Goal: Task Accomplishment & Management: Complete application form

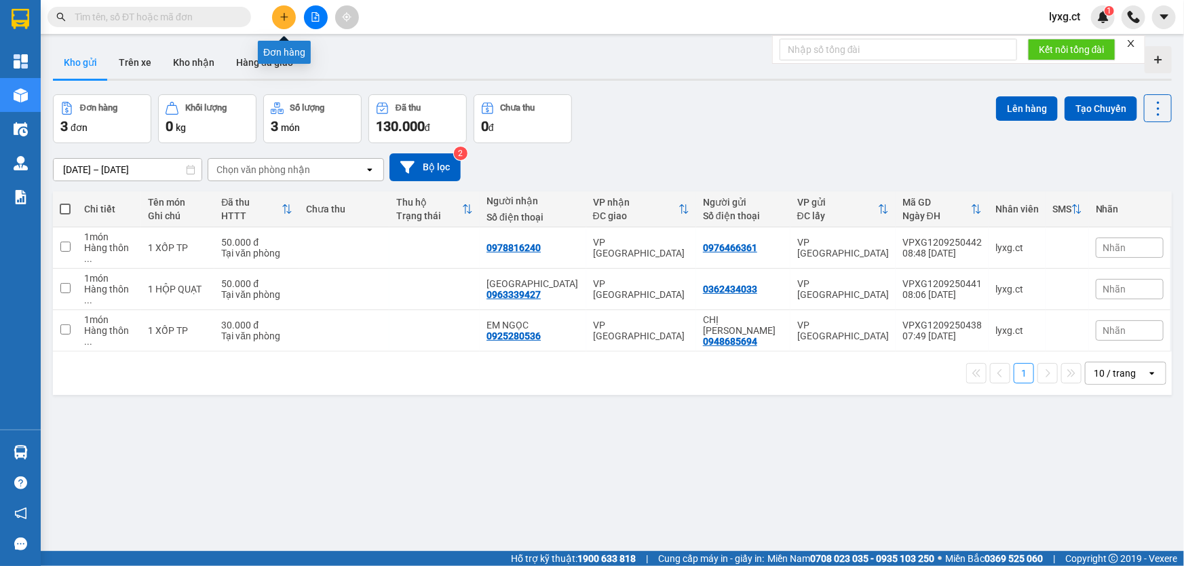
click at [286, 19] on icon "plus" at bounding box center [284, 16] width 9 height 9
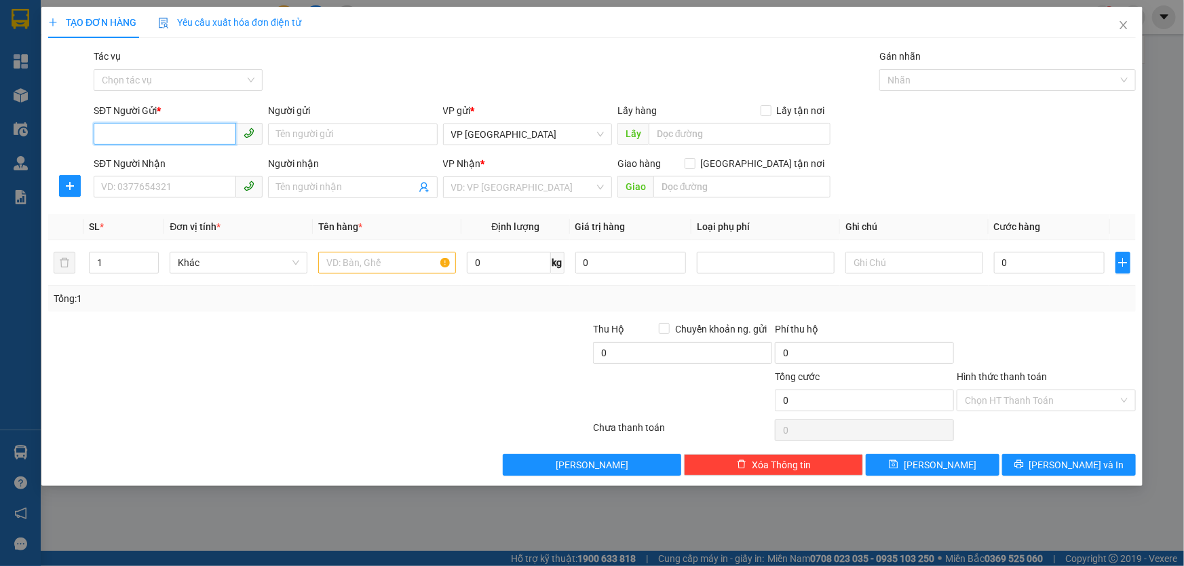
click at [174, 132] on input "SĐT Người Gửi *" at bounding box center [165, 134] width 142 height 22
paste input "0376935541"
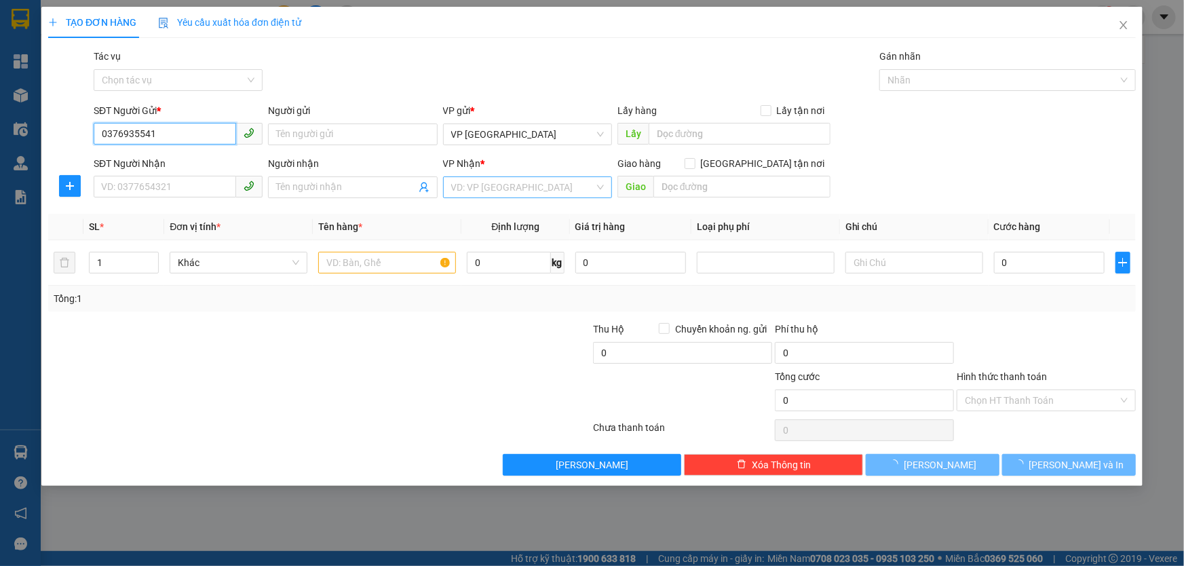
type input "0376935541"
click at [499, 183] on input "search" at bounding box center [522, 187] width 143 height 20
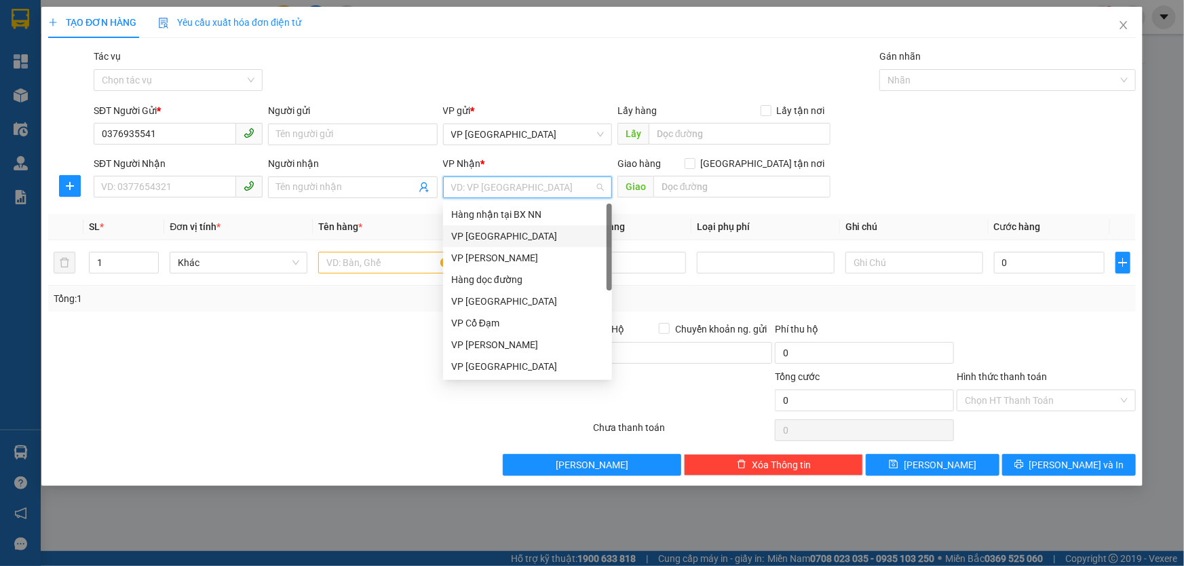
click at [486, 233] on div "VP [GEOGRAPHIC_DATA]" at bounding box center [527, 236] width 153 height 15
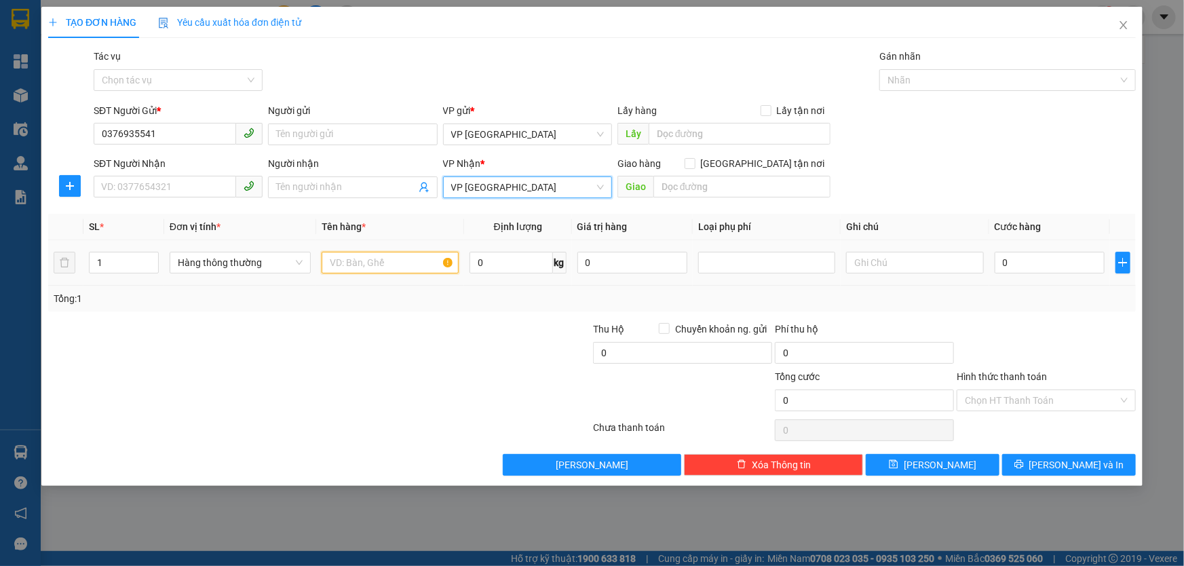
click at [386, 272] on input "text" at bounding box center [390, 263] width 137 height 22
type input "1 XE SỐ"
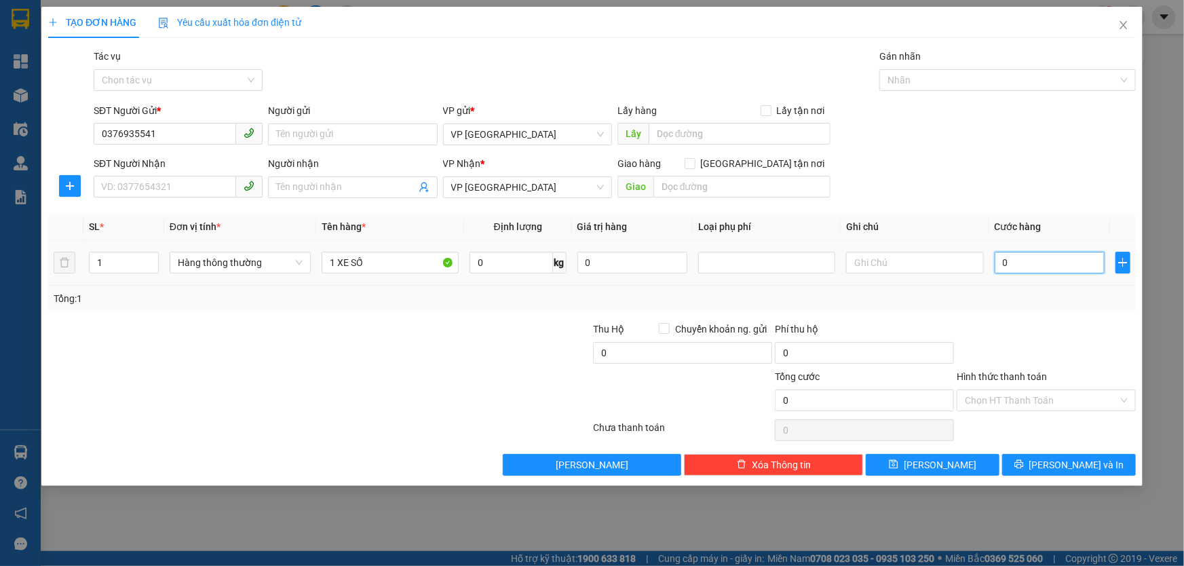
click at [1030, 266] on input "0" at bounding box center [1050, 263] width 111 height 22
type input "2"
type input "24"
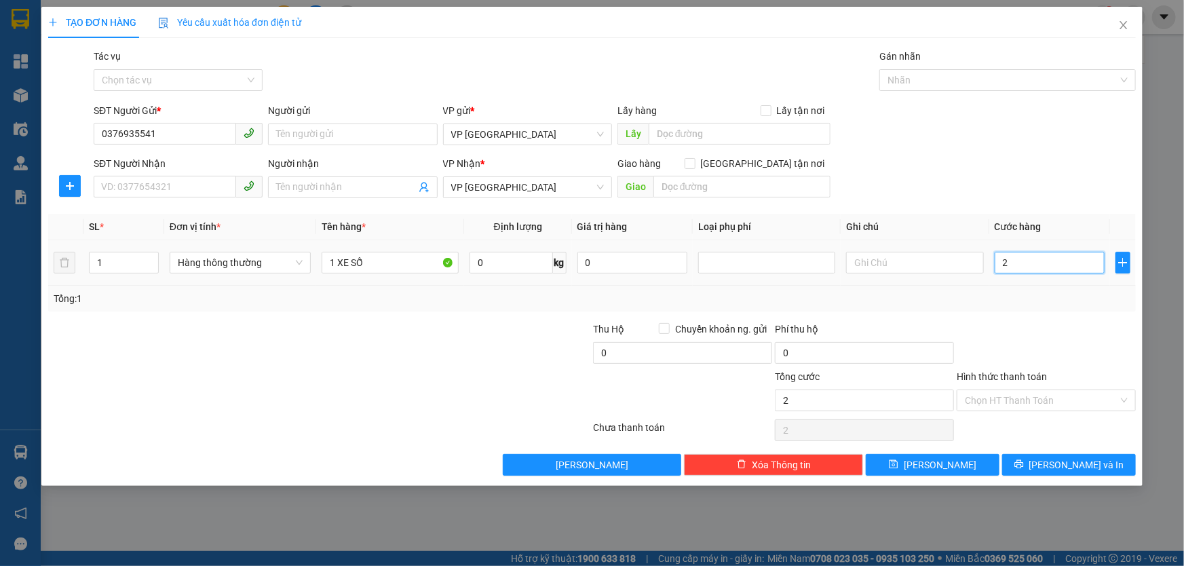
type input "24"
type input "240"
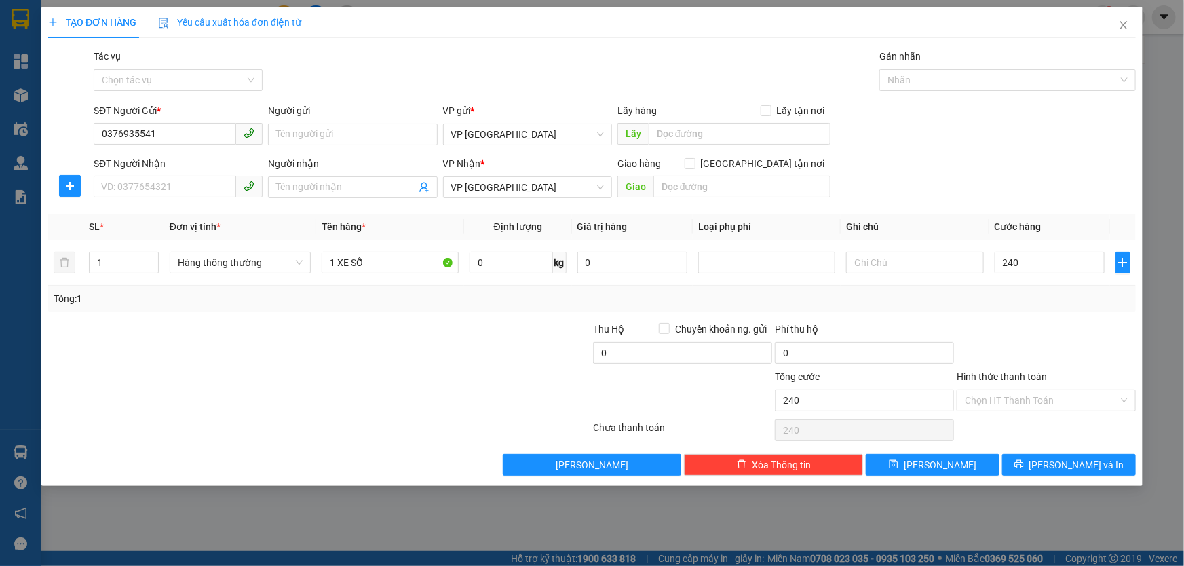
type input "240.000"
click at [1031, 287] on div "Tổng: 1" at bounding box center [592, 299] width 1088 height 26
click at [1041, 402] on input "Hình thức thanh toán" at bounding box center [1041, 400] width 153 height 20
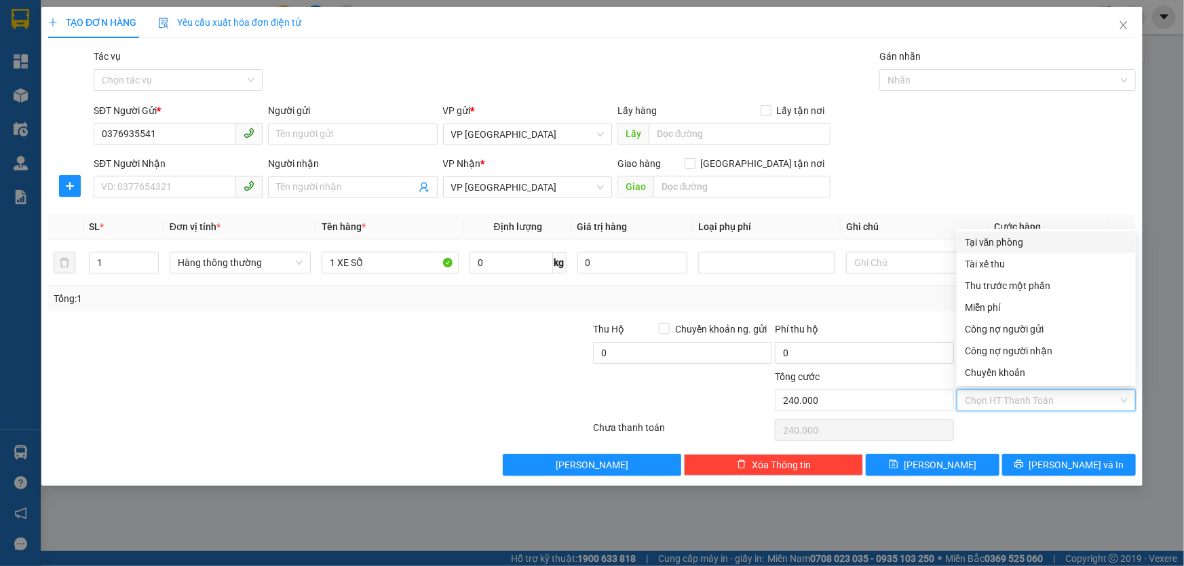
click at [1024, 242] on div "Tại văn phòng" at bounding box center [1046, 242] width 163 height 15
type input "0"
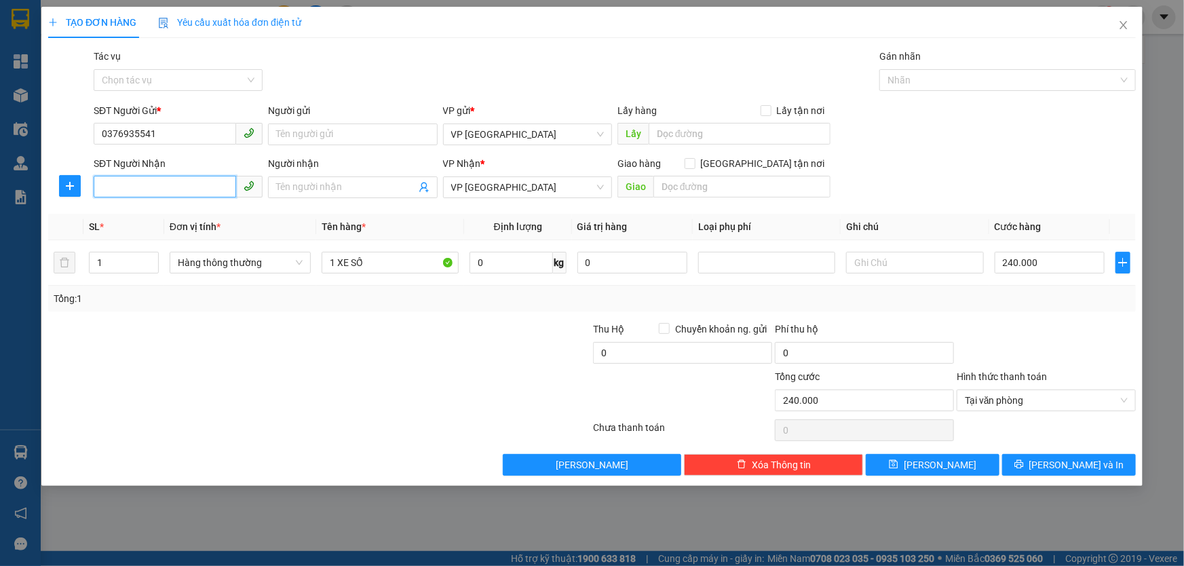
click at [162, 187] on input "SĐT Người Nhận" at bounding box center [165, 187] width 142 height 22
click at [934, 300] on div "Tổng: 1" at bounding box center [592, 298] width 1077 height 15
click at [1084, 404] on span "Tại văn phòng" at bounding box center [1046, 400] width 163 height 20
click at [1008, 209] on div "Transit Pickup Surcharge Ids Transit Deliver Surcharge Ids Transit Deliver Surc…" at bounding box center [592, 262] width 1088 height 427
click at [149, 189] on input "SĐT Người Nhận" at bounding box center [165, 187] width 142 height 22
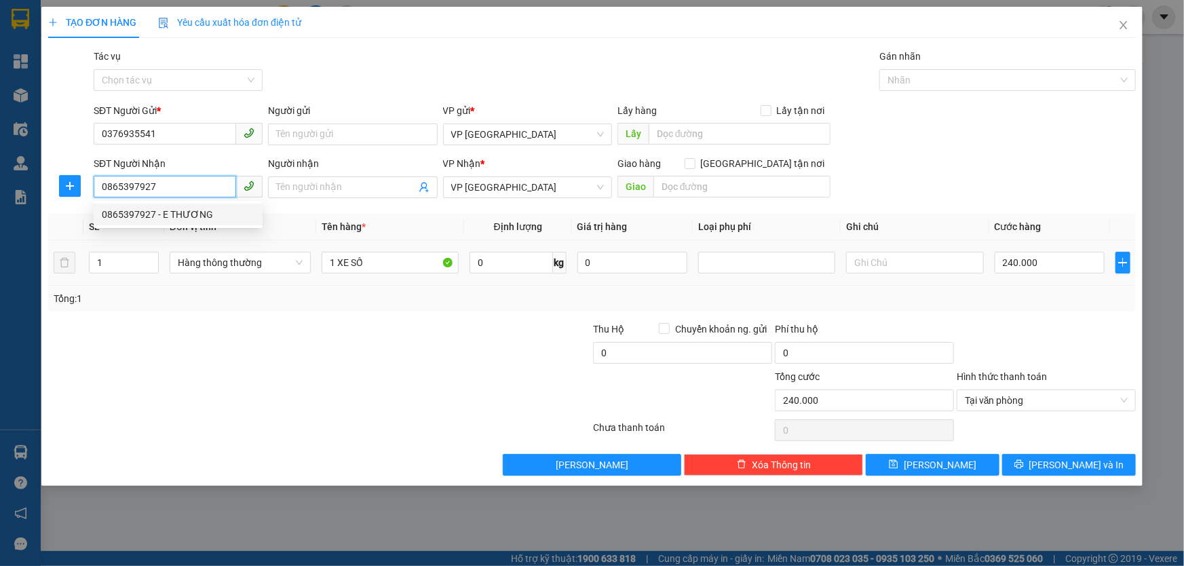
type input "0865397927"
drag, startPoint x: 280, startPoint y: 320, endPoint x: 342, endPoint y: 320, distance: 61.7
click at [281, 320] on div "Transit Pickup Surcharge Ids Transit Deliver Surcharge Ids Transit Deliver Surc…" at bounding box center [592, 262] width 1088 height 427
click at [341, 171] on div "Người nhận" at bounding box center [352, 166] width 169 height 20
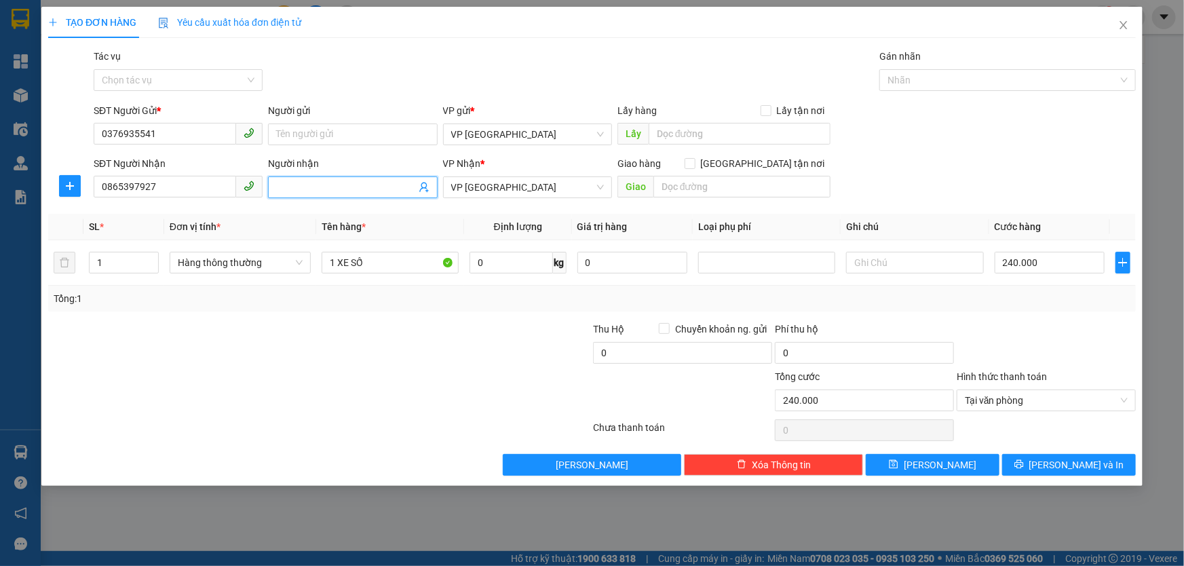
click at [337, 183] on input "Người nhận" at bounding box center [345, 187] width 139 height 15
type input "2"
type input "EM THƯƠNG"
drag, startPoint x: 453, startPoint y: 346, endPoint x: 733, endPoint y: 350, distance: 280.2
click at [455, 346] on div at bounding box center [501, 345] width 182 height 47
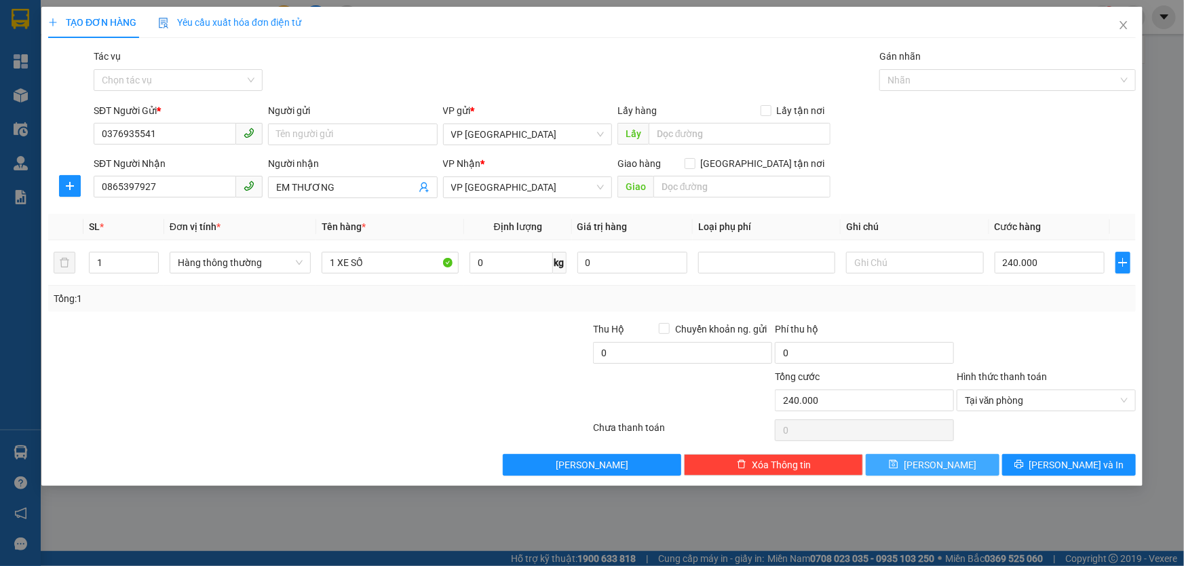
drag, startPoint x: 965, startPoint y: 468, endPoint x: 970, endPoint y: 461, distance: 8.3
click at [965, 467] on button "[PERSON_NAME]" at bounding box center [933, 465] width 134 height 22
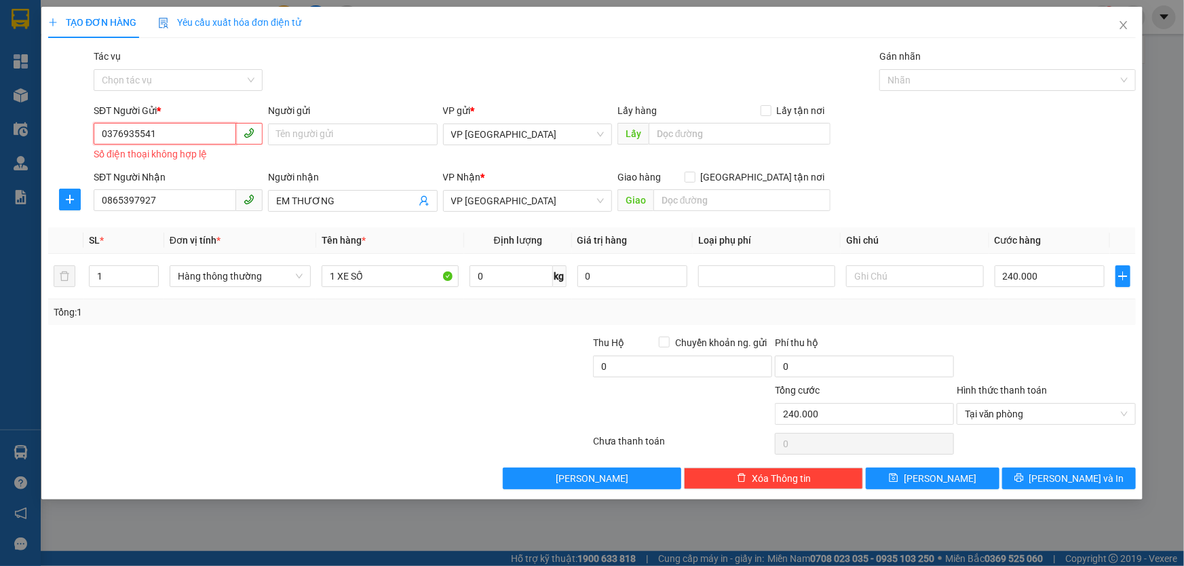
drag, startPoint x: 177, startPoint y: 138, endPoint x: 81, endPoint y: 137, distance: 95.7
click at [81, 137] on div "SĐT Người Gửi * 0376935541 0376935541 Số điện thoại không hợp lệ Người gửi Tên …" at bounding box center [592, 133] width 1090 height 61
click at [191, 130] on input "0376935541" at bounding box center [165, 134] width 142 height 22
drag, startPoint x: 183, startPoint y: 130, endPoint x: 80, endPoint y: 133, distance: 103.2
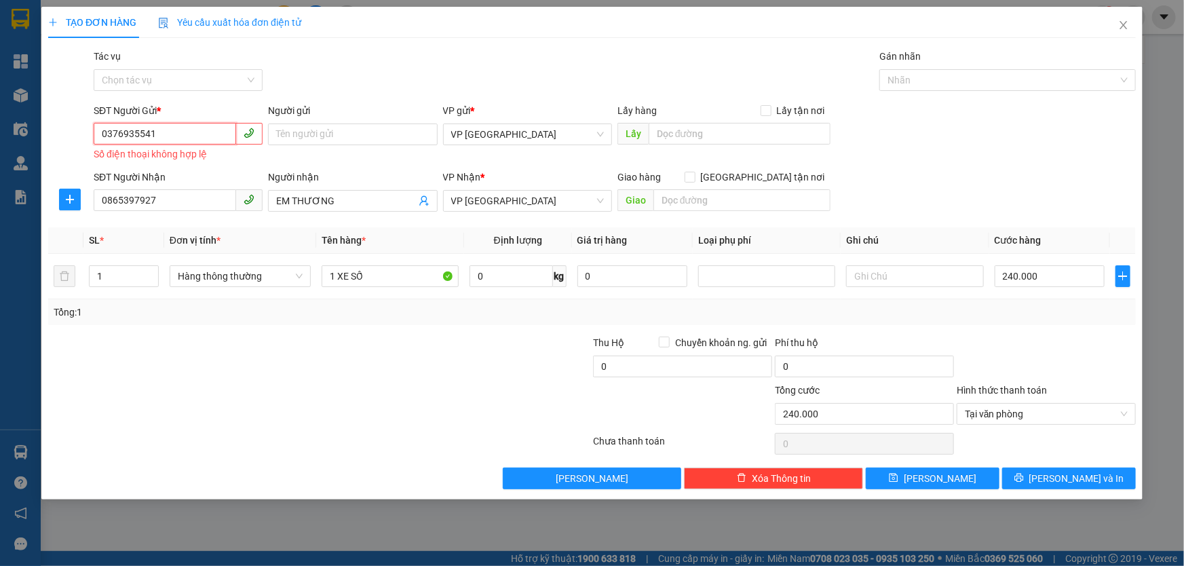
click at [80, 133] on div "SĐT Người Gửi * 0376935541 0376935541 Số điện thoại không hợp lệ Người gửi Tên …" at bounding box center [592, 133] width 1090 height 61
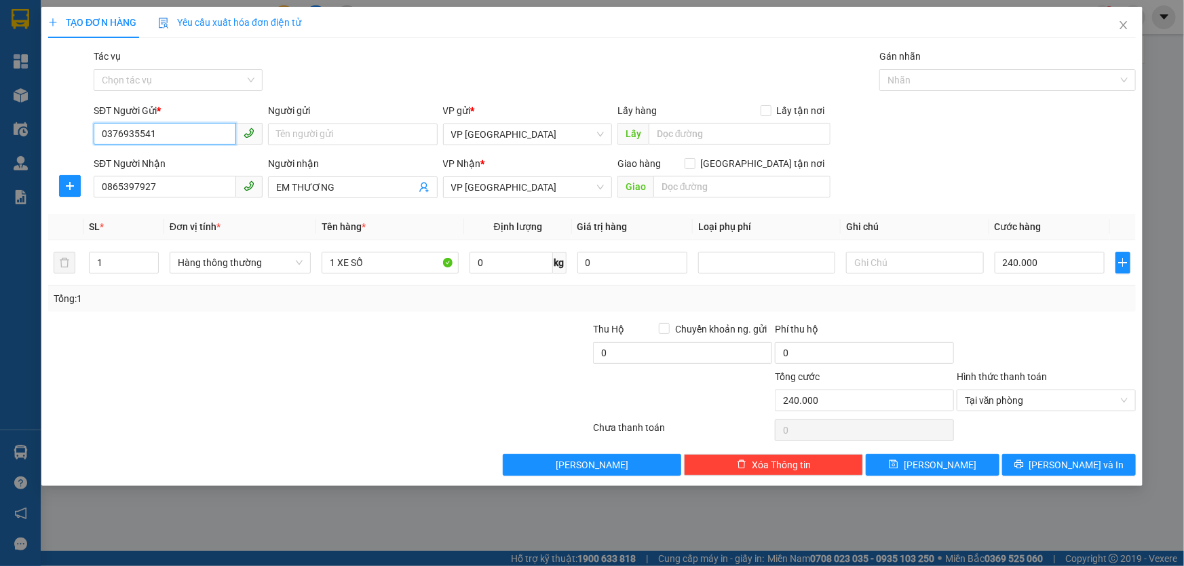
type input "0376935541"
click at [991, 308] on div "Tổng: 1" at bounding box center [592, 299] width 1088 height 26
click at [1066, 464] on span "[PERSON_NAME] và In" at bounding box center [1076, 464] width 95 height 15
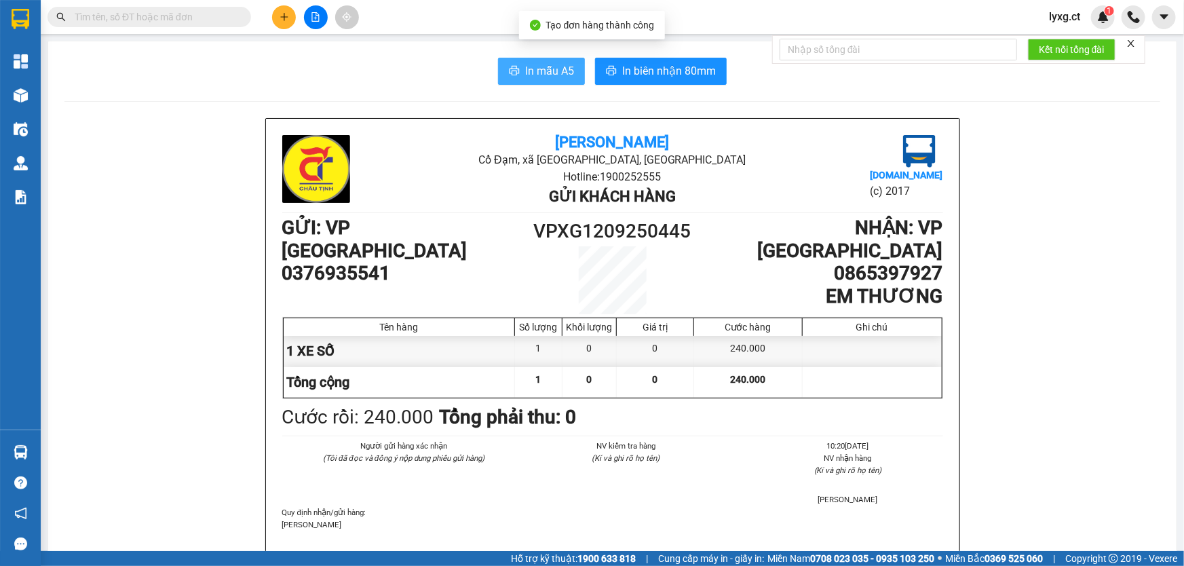
click at [529, 73] on span "In mẫu A5" at bounding box center [549, 70] width 49 height 17
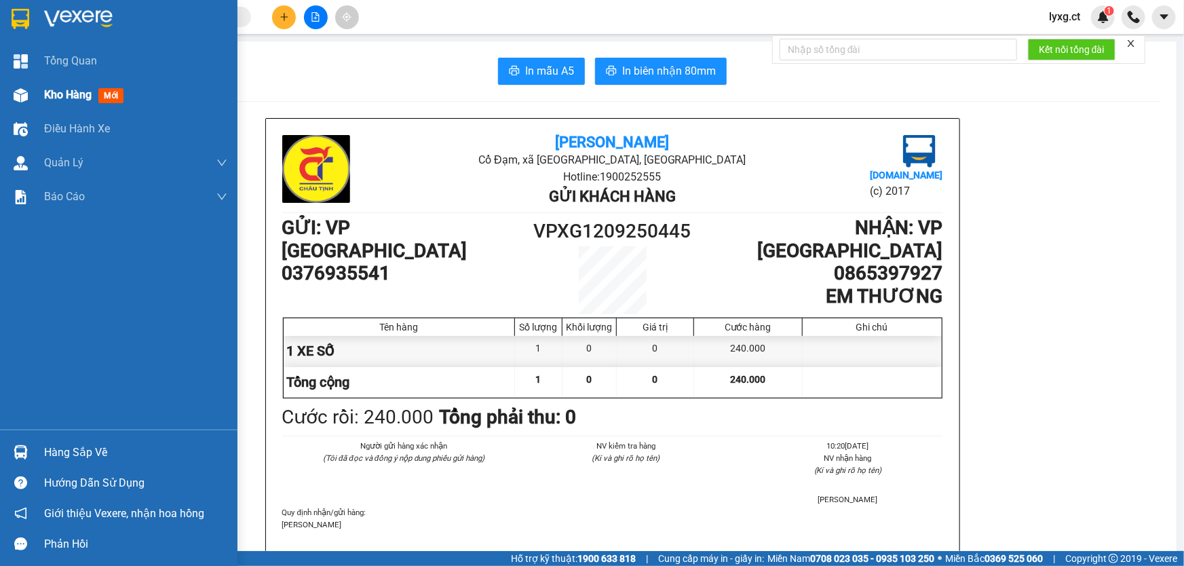
click at [62, 89] on span "Kho hàng" at bounding box center [67, 94] width 47 height 13
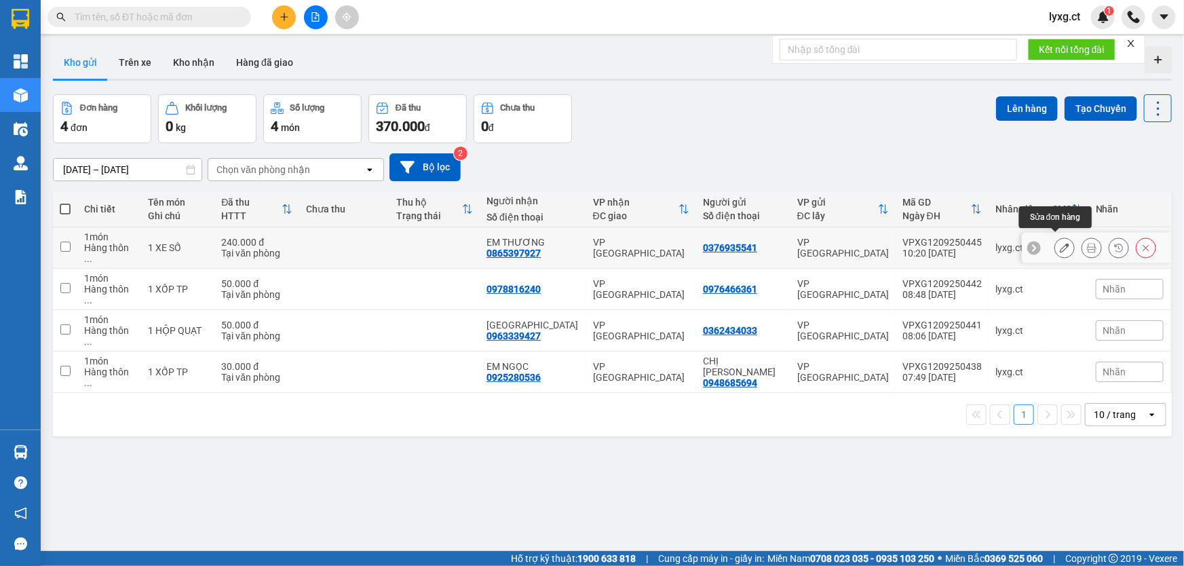
click at [1060, 244] on button at bounding box center [1064, 248] width 19 height 24
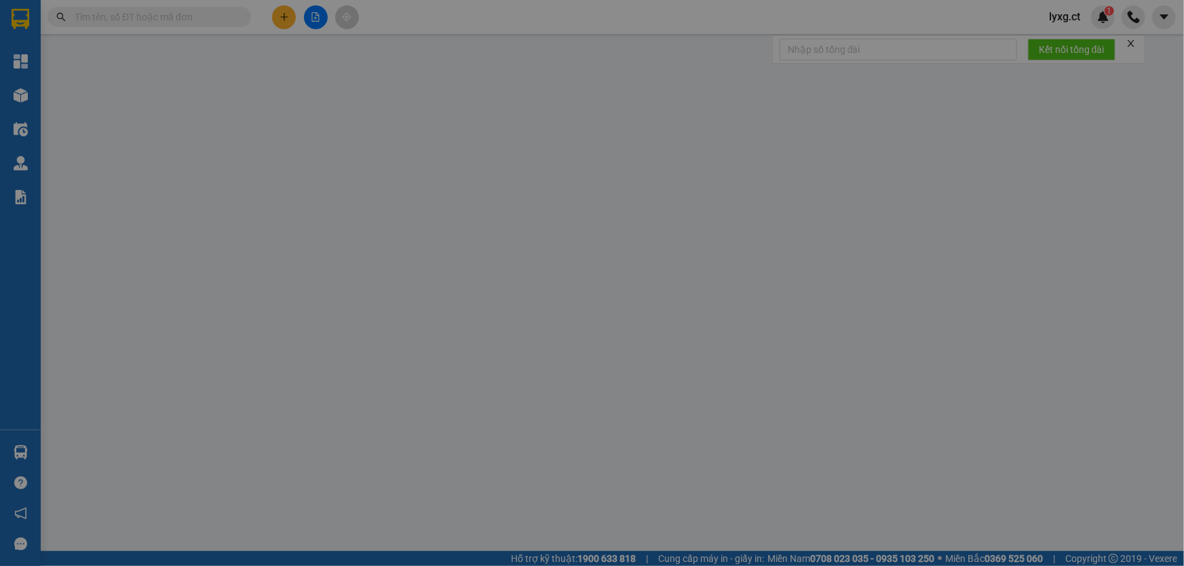
type input "0376935541"
type input "0865397927"
type input "EM THƯƠNG"
type input "240.000"
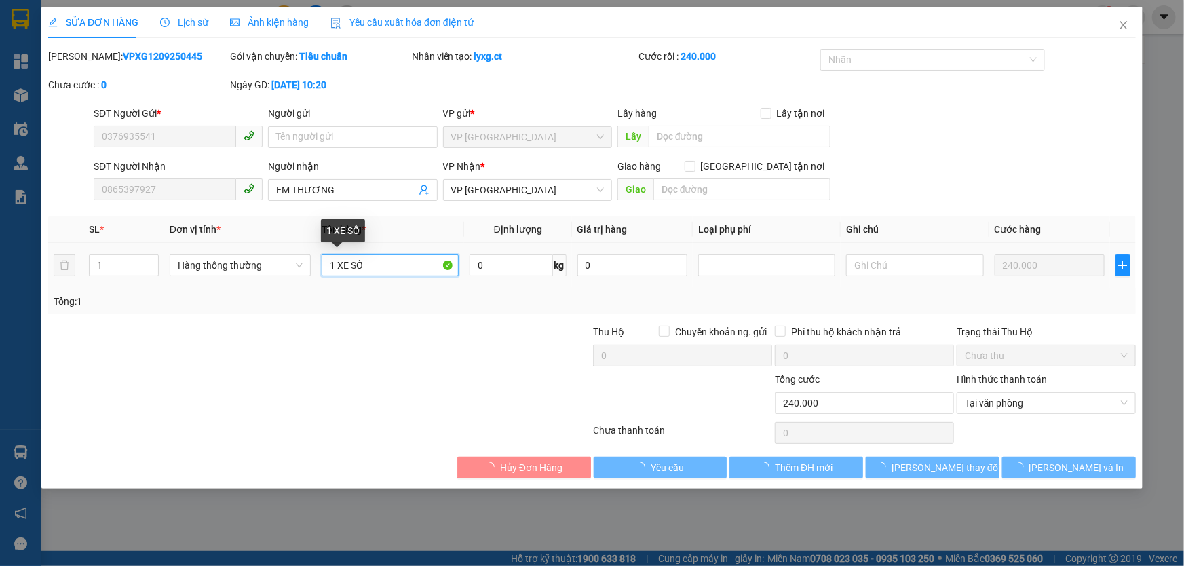
click at [372, 265] on input "1 XE SỐ" at bounding box center [390, 265] width 137 height 22
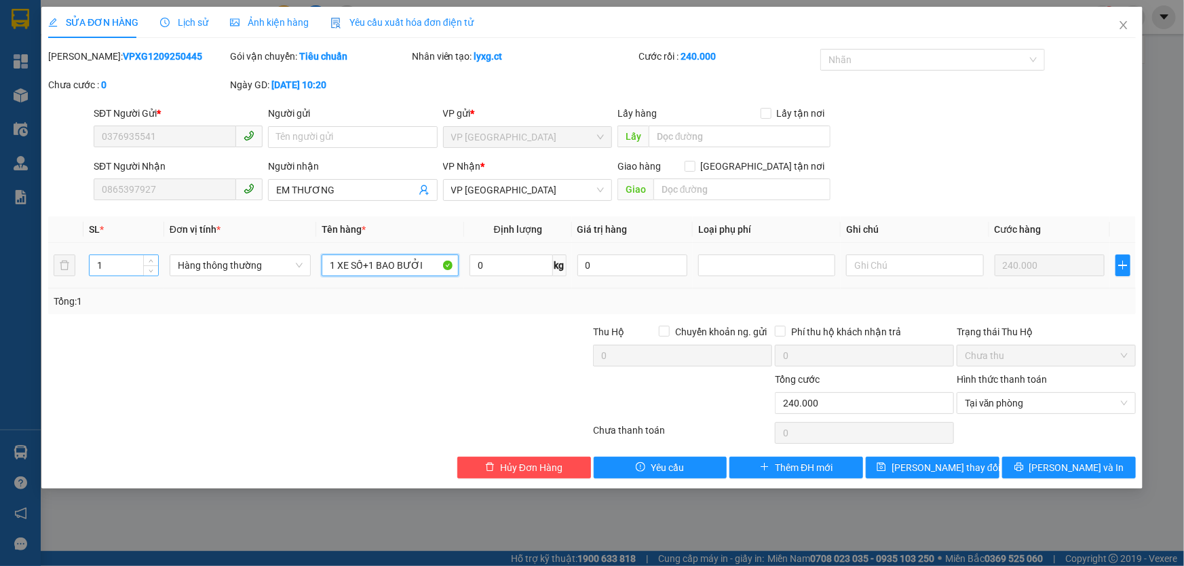
type input "1 XE SỐ+1 BAO BƯỞI"
click at [110, 267] on input "1" at bounding box center [124, 265] width 69 height 20
type input "2"
drag, startPoint x: 232, startPoint y: 326, endPoint x: 409, endPoint y: 296, distance: 179.5
click at [250, 324] on div at bounding box center [229, 347] width 364 height 47
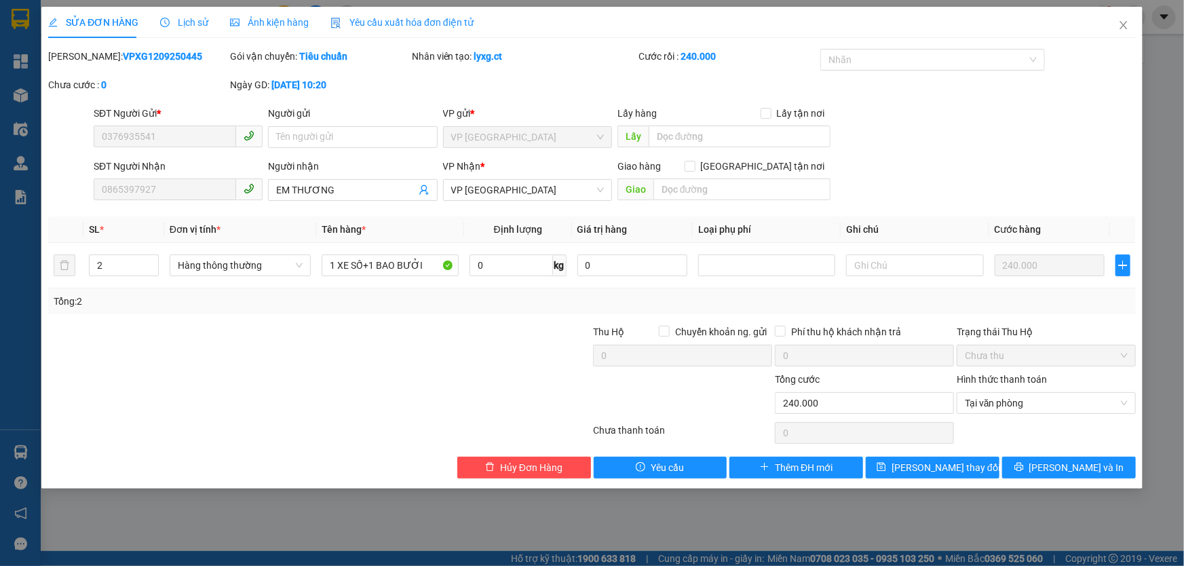
click at [1061, 130] on div "SĐT Người Gửi * 0376935541 Người gửi Tên người gửi VP gửi * VP [GEOGRAPHIC_DATA…" at bounding box center [615, 129] width 1048 height 47
click at [335, 319] on div "Total Paid Fee 240.000 Total UnPaid Fee 0 Cash Collection Total Fee Mã ĐH: VPXG…" at bounding box center [592, 263] width 1088 height 429
click at [1119, 26] on icon "close" at bounding box center [1123, 25] width 11 height 11
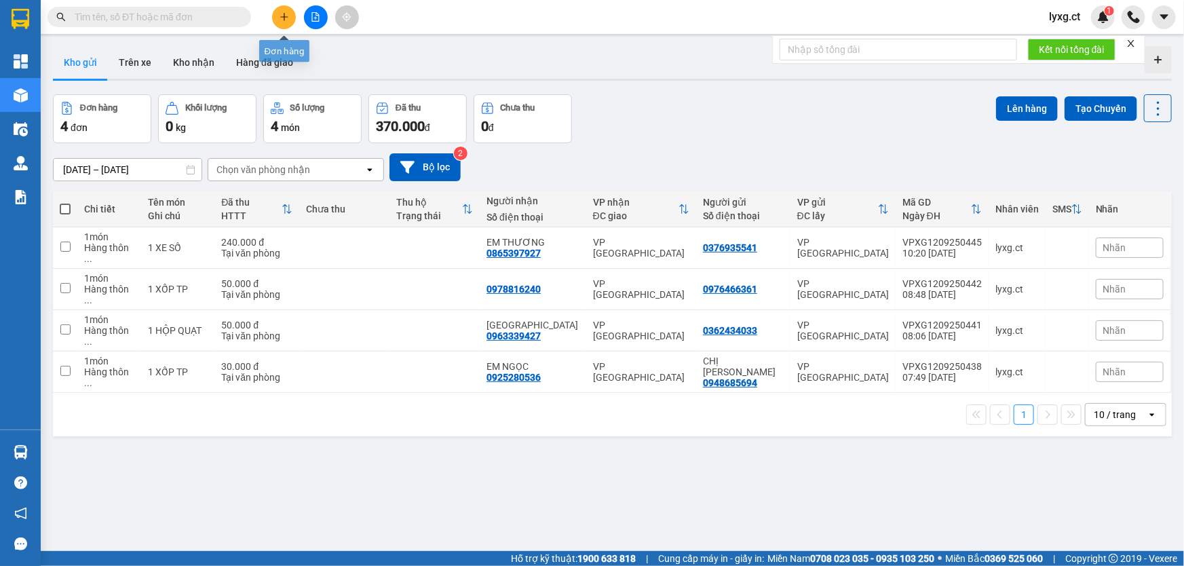
click at [286, 17] on icon "plus" at bounding box center [283, 16] width 7 height 1
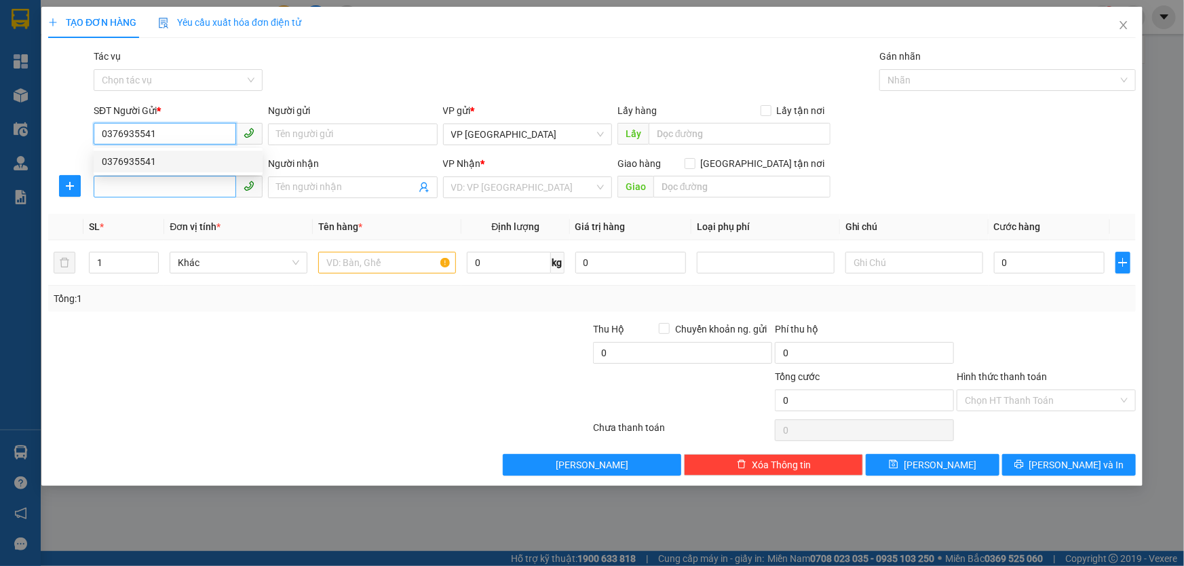
type input "0376935541"
click at [198, 191] on input "SĐT Người Nhận" at bounding box center [165, 187] width 142 height 22
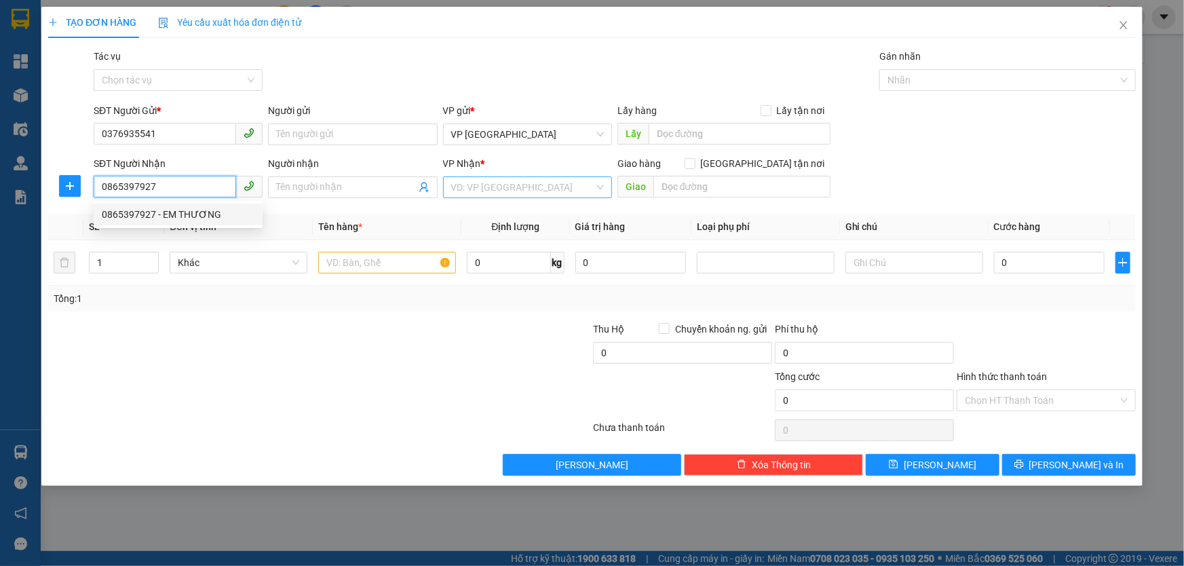
type input "0865397927"
click at [503, 185] on input "search" at bounding box center [522, 187] width 143 height 20
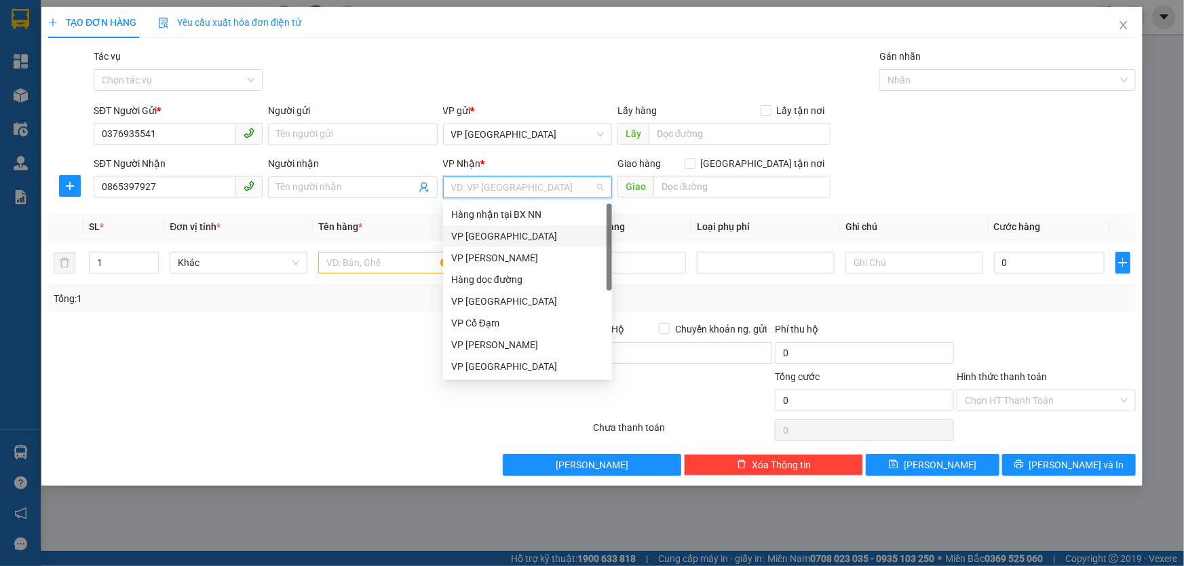
click at [495, 239] on div "VP [GEOGRAPHIC_DATA]" at bounding box center [527, 236] width 153 height 15
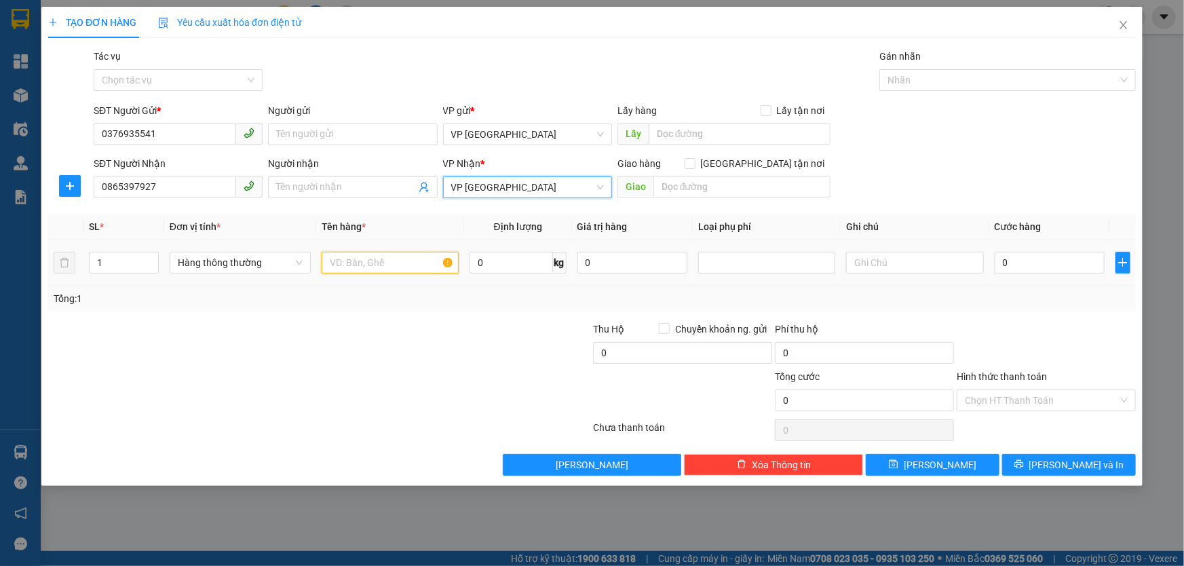
click at [349, 256] on input "text" at bounding box center [390, 263] width 137 height 22
type input "XE SỐ+1 BỌC BƯỞI"
click at [1071, 270] on input "0" at bounding box center [1050, 263] width 111 height 22
type input "2"
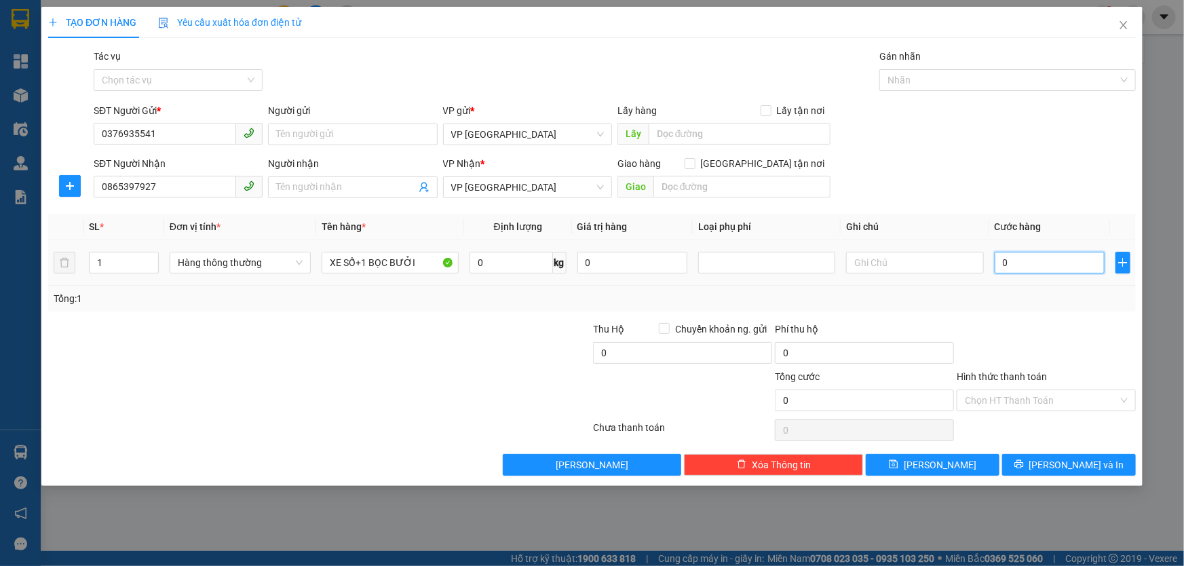
type input "2"
type input "27"
type input "270"
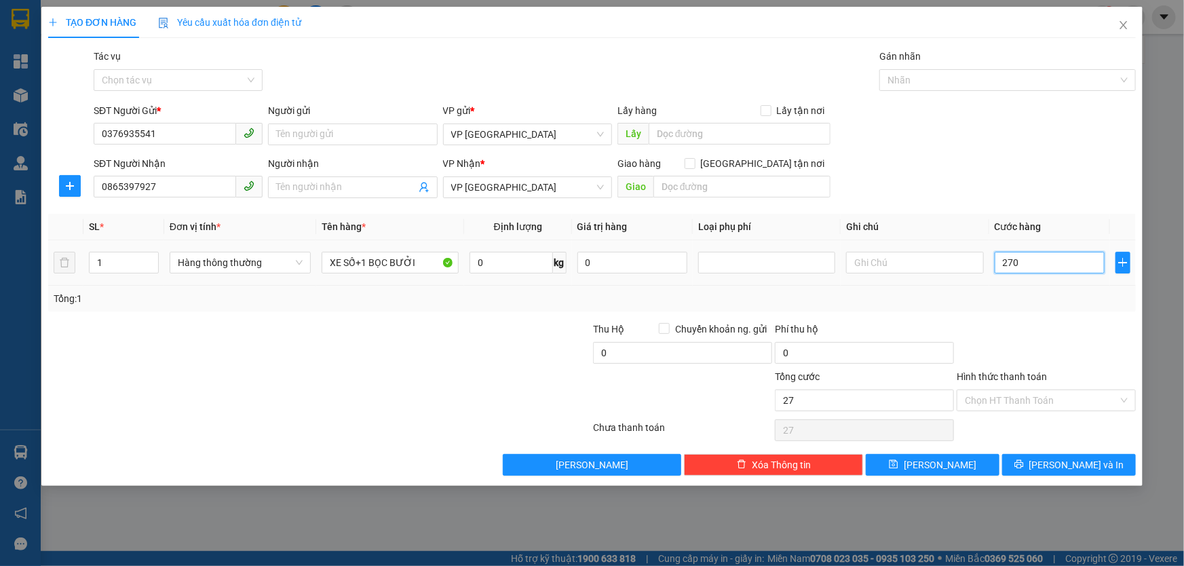
type input "270"
type input "270.000"
click at [1072, 400] on input "Hình thức thanh toán" at bounding box center [1041, 400] width 153 height 20
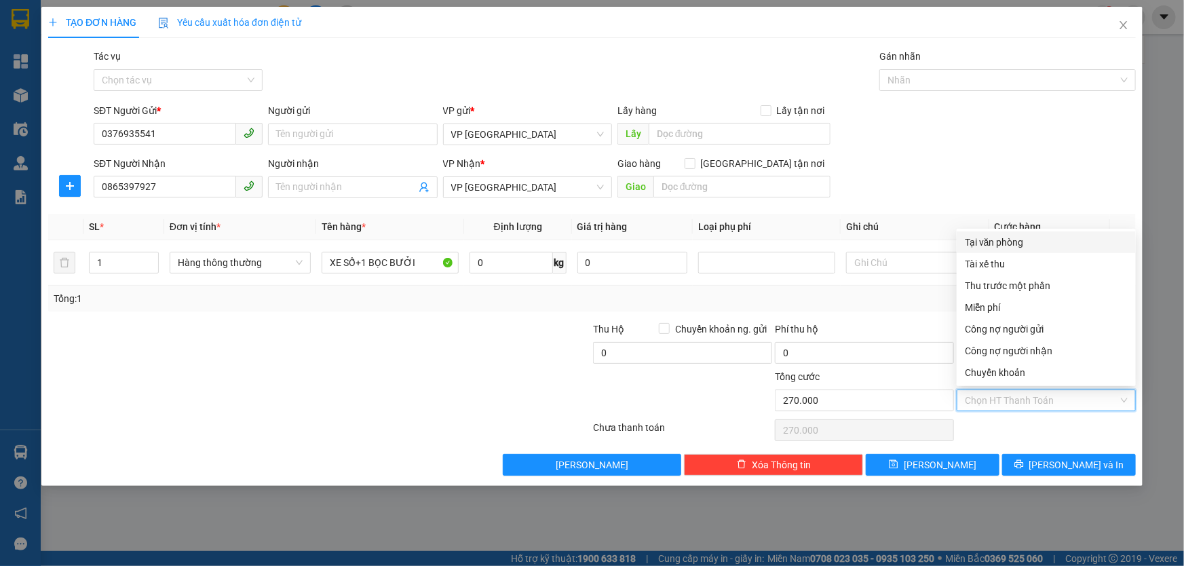
click at [997, 239] on div "Tại văn phòng" at bounding box center [1046, 242] width 163 height 15
type input "0"
click at [1086, 467] on span "[PERSON_NAME] và In" at bounding box center [1076, 464] width 95 height 15
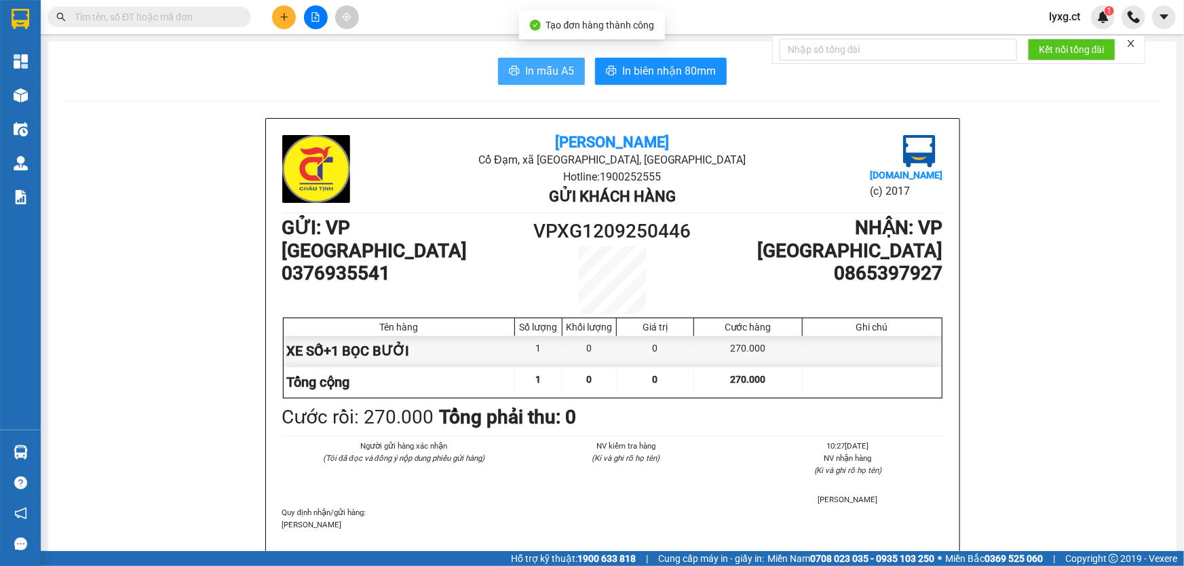
click at [532, 63] on span "In mẫu A5" at bounding box center [549, 70] width 49 height 17
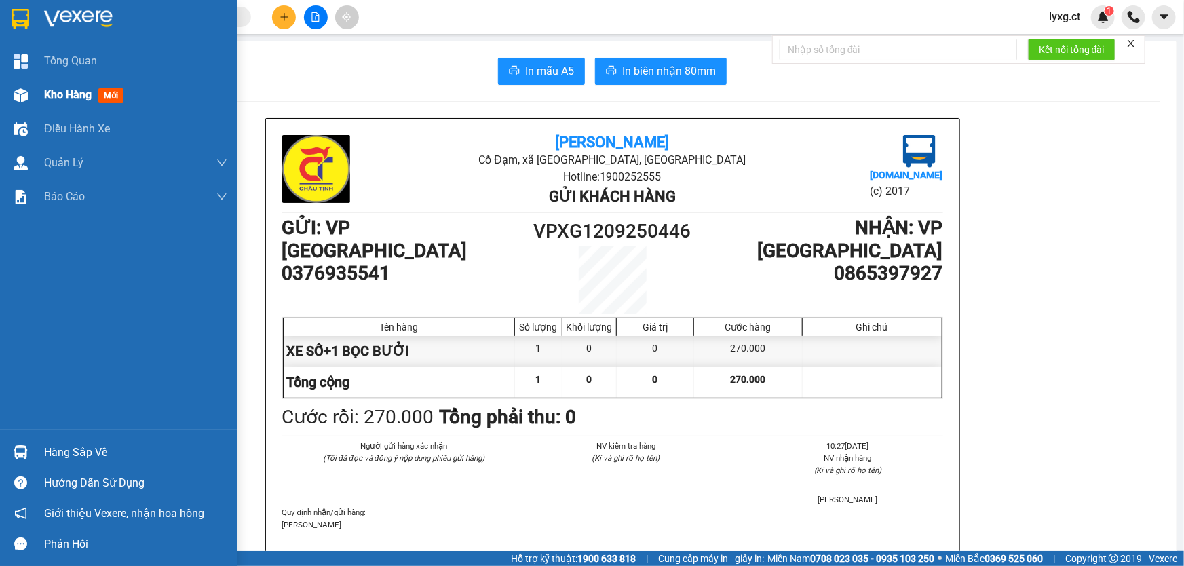
click at [61, 95] on span "Kho hàng" at bounding box center [67, 94] width 47 height 13
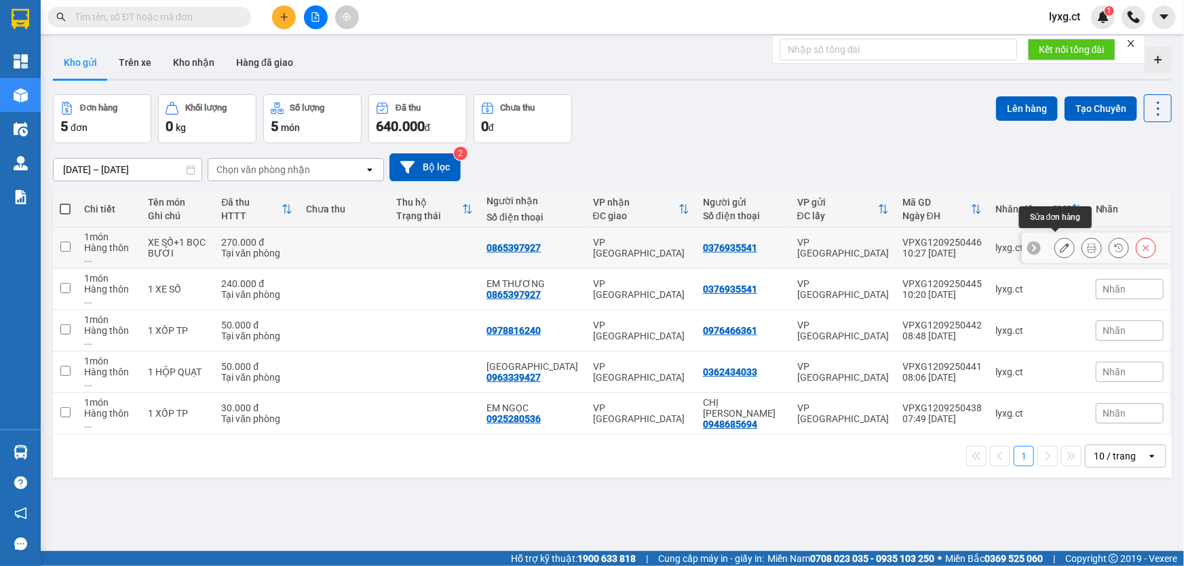
click at [1060, 244] on icon at bounding box center [1064, 247] width 9 height 9
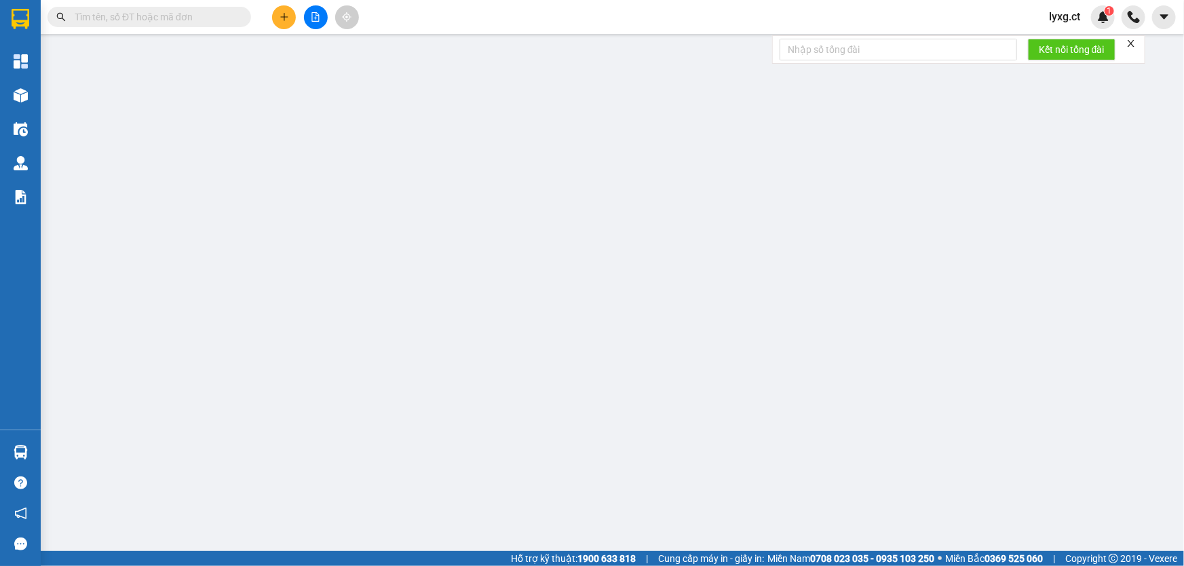
type input "0376935541"
type input "0865397927"
type input "270.000"
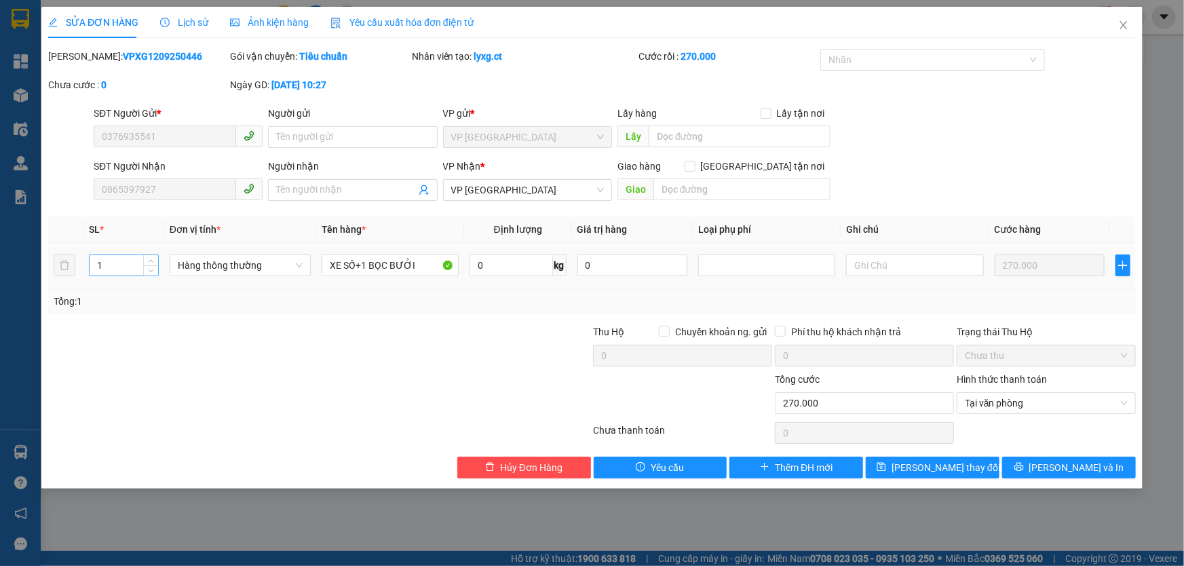
click at [119, 263] on input "1" at bounding box center [124, 265] width 69 height 20
type input "2"
click at [943, 466] on span "[PERSON_NAME] thay đổi" at bounding box center [946, 467] width 109 height 15
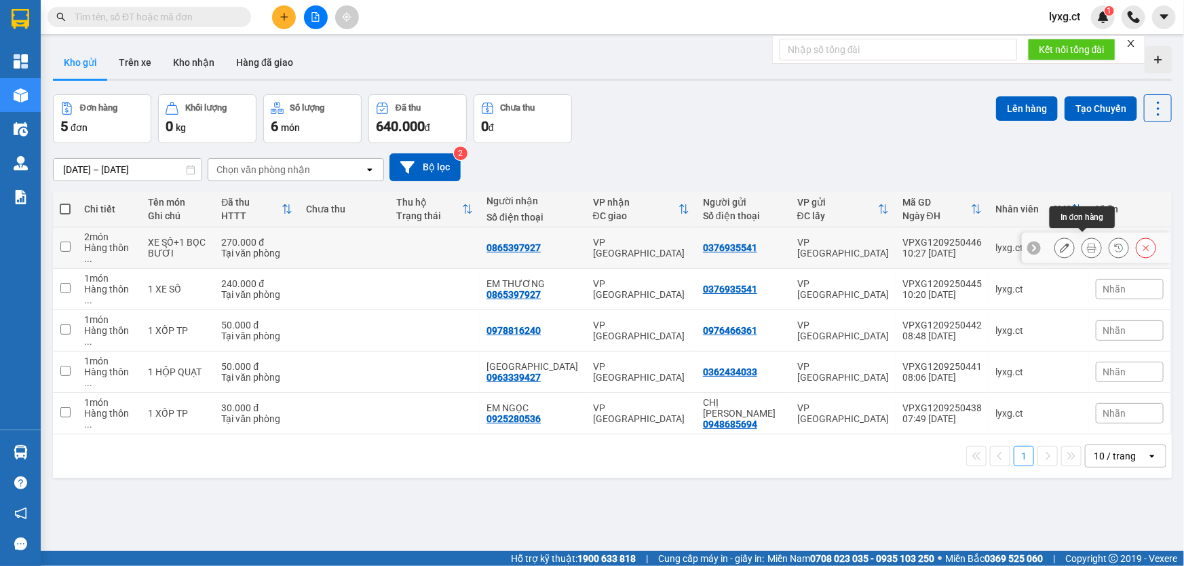
click at [1088, 242] on button at bounding box center [1091, 248] width 19 height 24
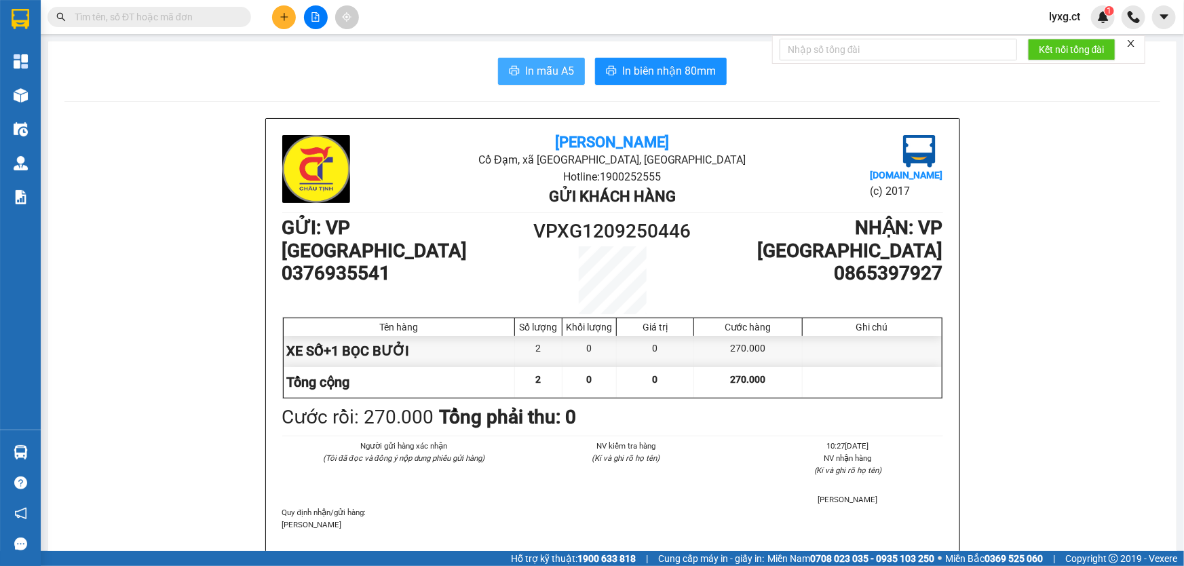
click at [558, 68] on span "In mẫu A5" at bounding box center [549, 70] width 49 height 17
click at [145, 16] on input "text" at bounding box center [155, 16] width 160 height 15
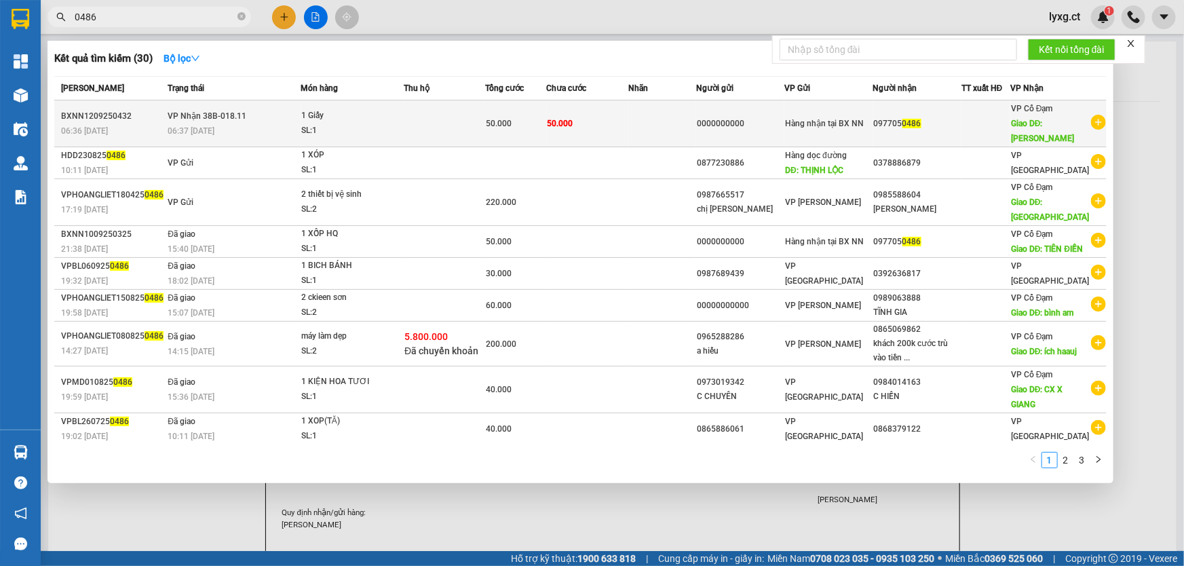
type input "0486"
click at [436, 115] on td at bounding box center [444, 123] width 81 height 47
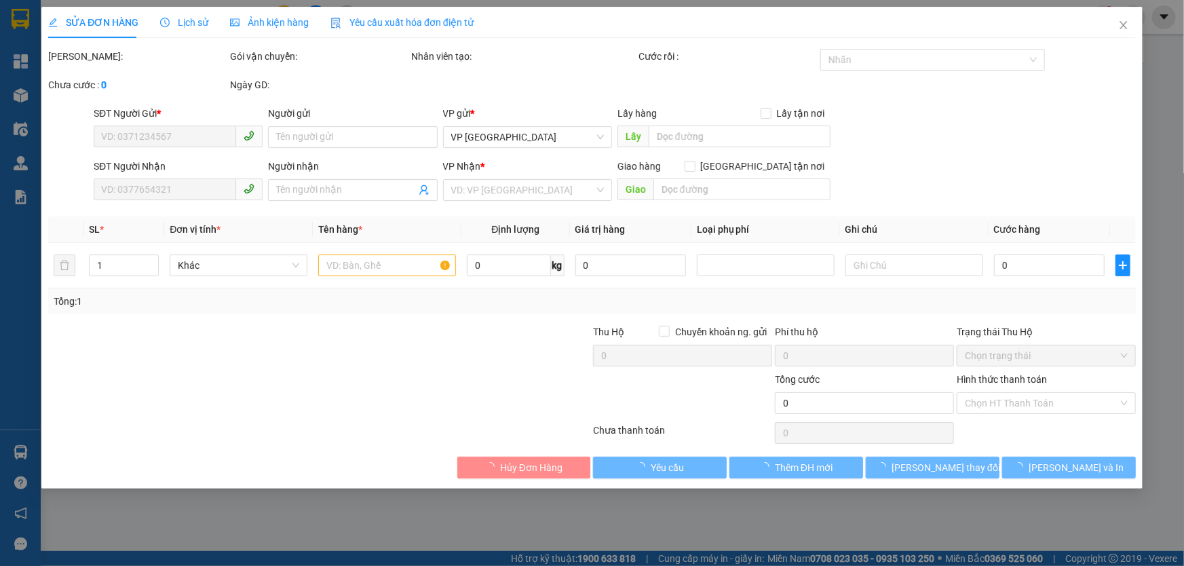
type input "0000000000"
type input "0977050486"
type input "[PERSON_NAME]"
type input "50.000"
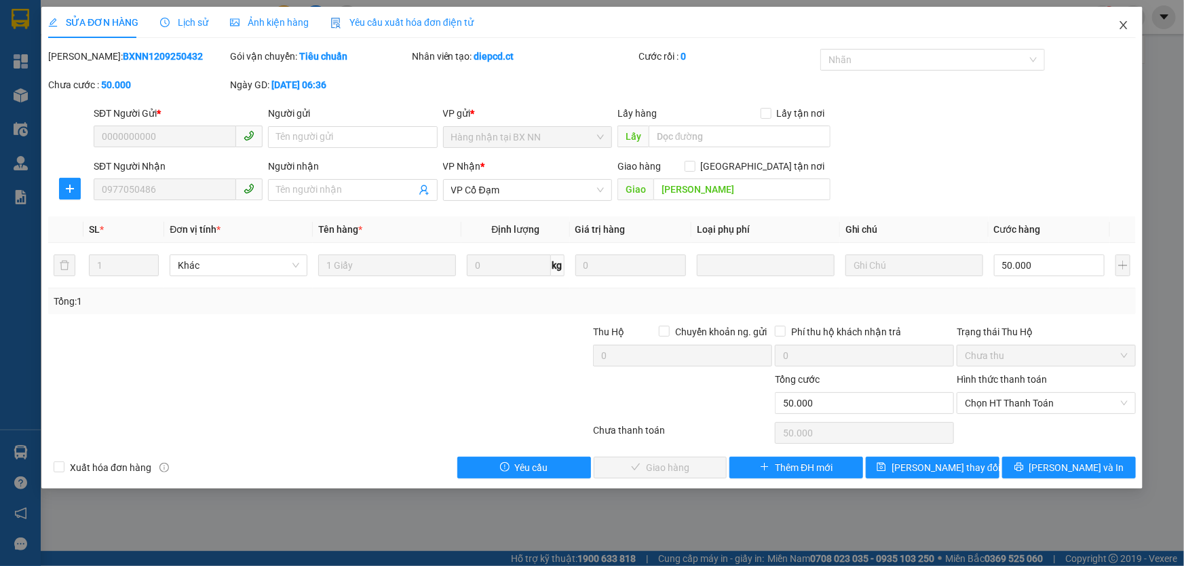
click at [1122, 24] on icon "close" at bounding box center [1122, 25] width 7 height 8
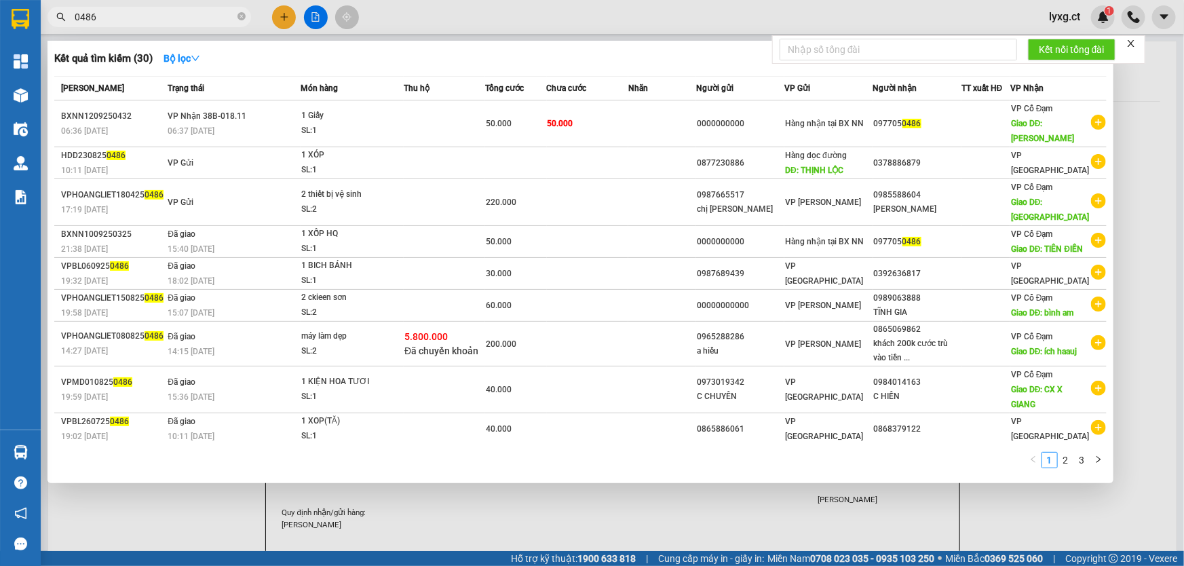
click at [168, 20] on input "0486" at bounding box center [155, 16] width 160 height 15
